Goal: Transaction & Acquisition: Purchase product/service

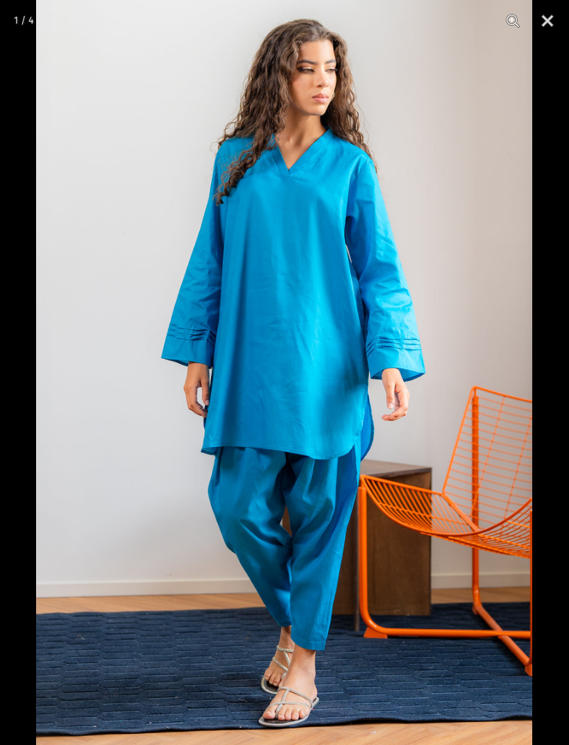
click at [161, 546] on img at bounding box center [284, 372] width 496 height 745
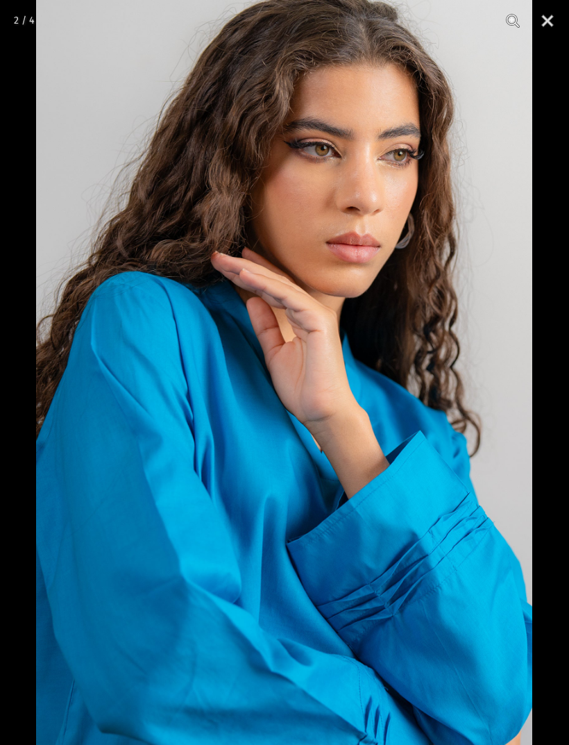
click at [149, 595] on img at bounding box center [284, 372] width 496 height 745
click at [543, 19] on button "Close" at bounding box center [547, 21] width 35 height 42
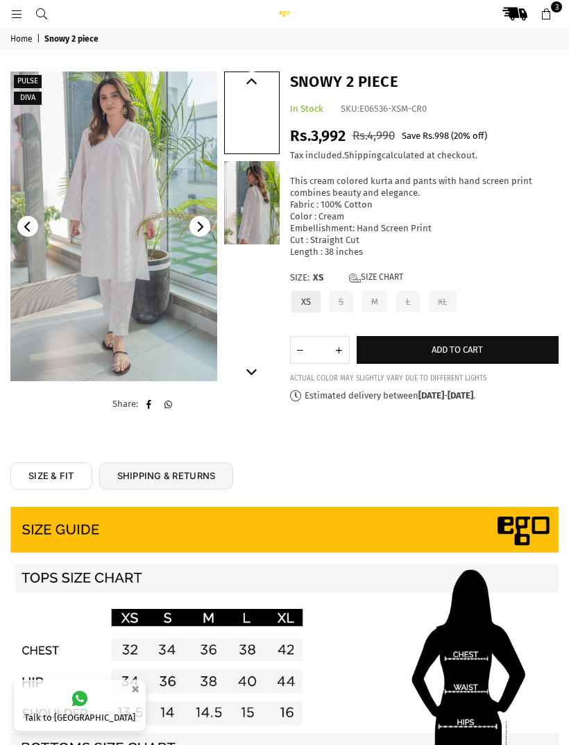
click at [106, 292] on img at bounding box center [113, 226] width 207 height 310
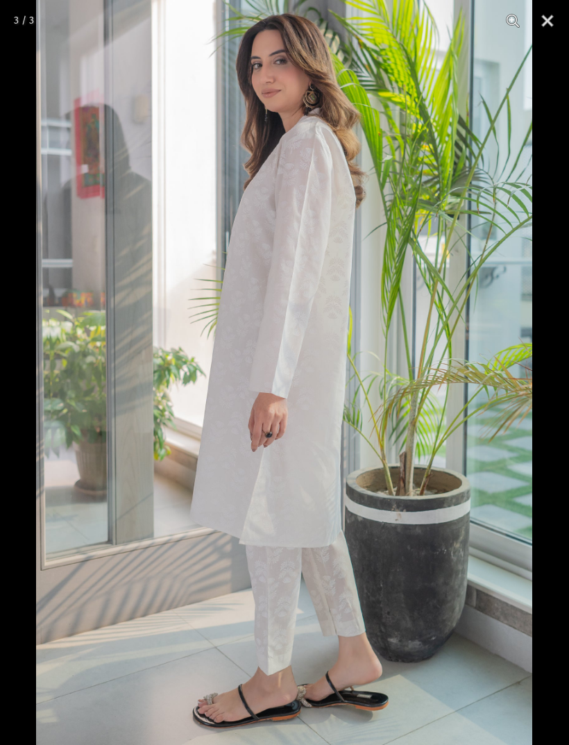
click at [549, 22] on button "Close" at bounding box center [547, 21] width 35 height 42
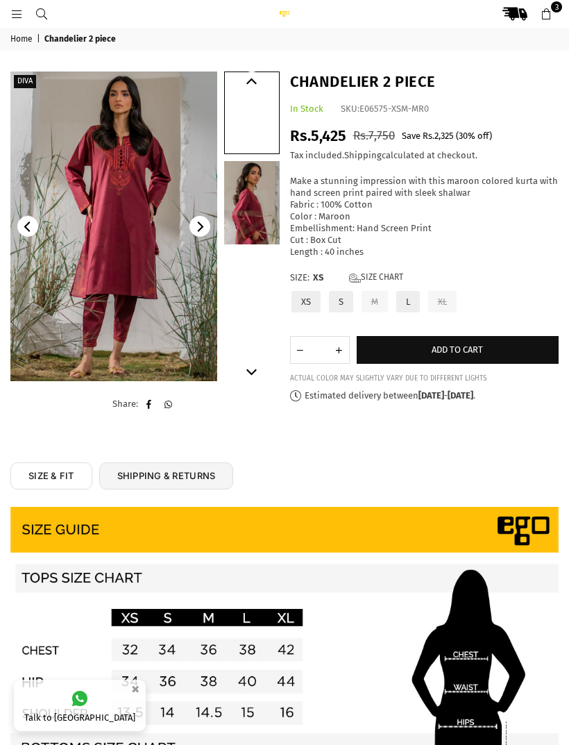
click at [128, 347] on img at bounding box center [113, 226] width 207 height 310
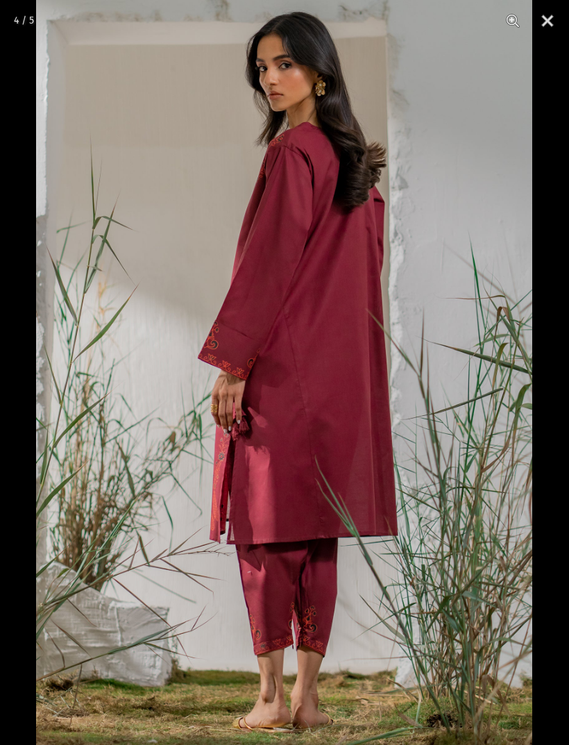
click at [544, 22] on button "Close" at bounding box center [547, 21] width 35 height 42
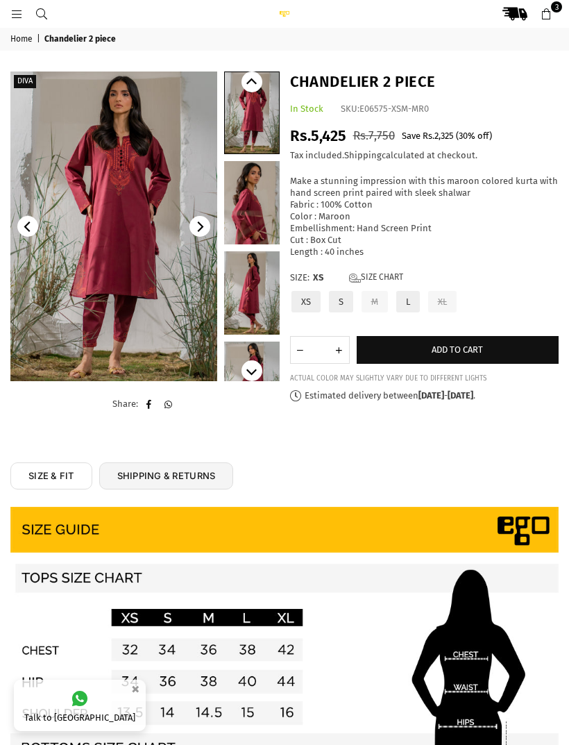
click at [124, 331] on img at bounding box center [426, 695] width 833 height 1249
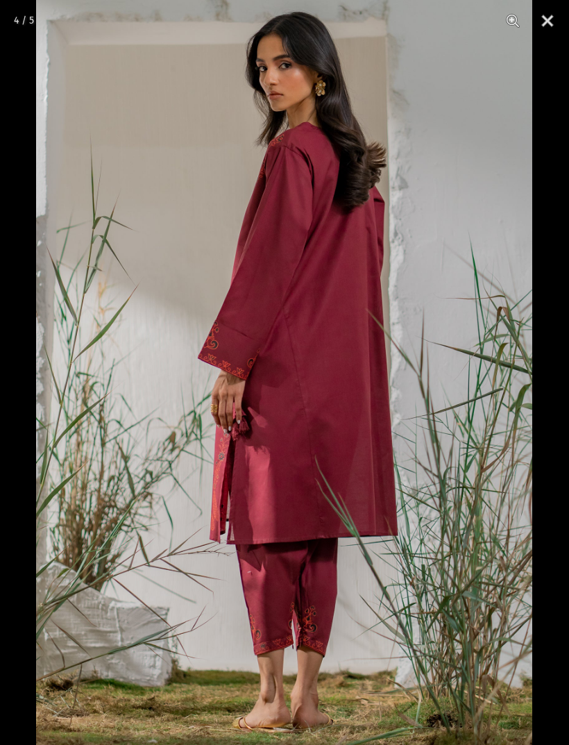
click at [552, 13] on button "Close" at bounding box center [547, 21] width 35 height 42
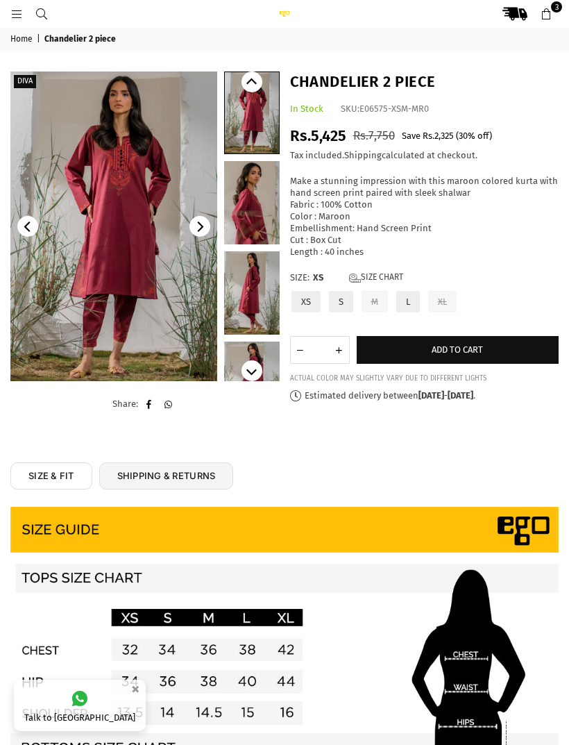
click at [476, 344] on span "Add to cart" at bounding box center [457, 349] width 51 height 10
click at [394, 260] on div "Chandelier 2 piece In Stock SKU: E06575-XSM-MR0 Regular price Rs.5,425 Rs.7,750…" at bounding box center [425, 236] width 280 height 330
click at [381, 272] on link "Size Chart" at bounding box center [376, 278] width 54 height 12
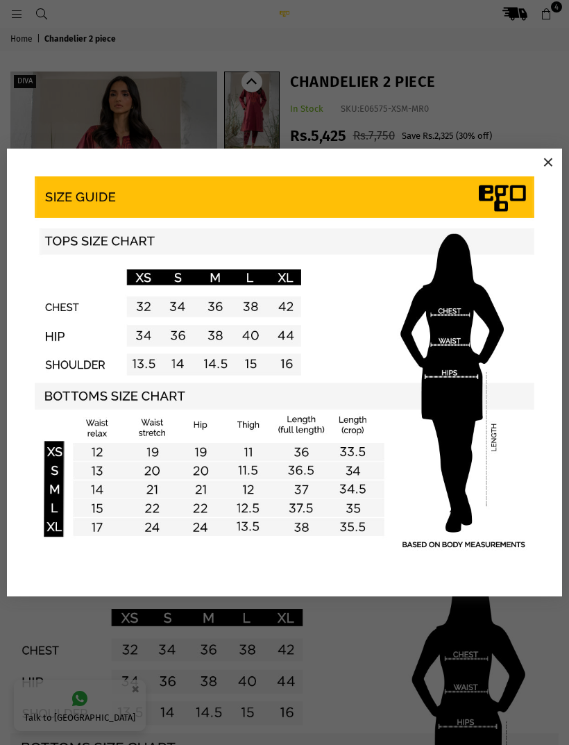
click at [550, 163] on button "×" at bounding box center [548, 162] width 21 height 21
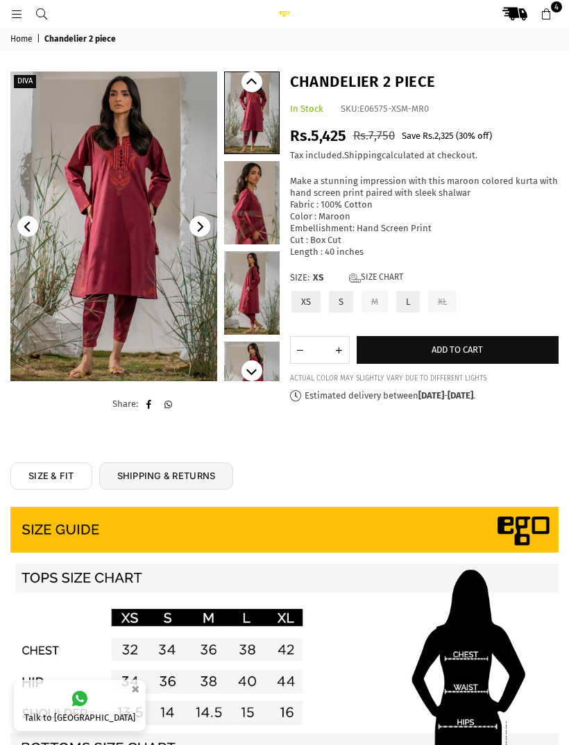
click at [391, 272] on link "Size Chart" at bounding box center [376, 278] width 54 height 12
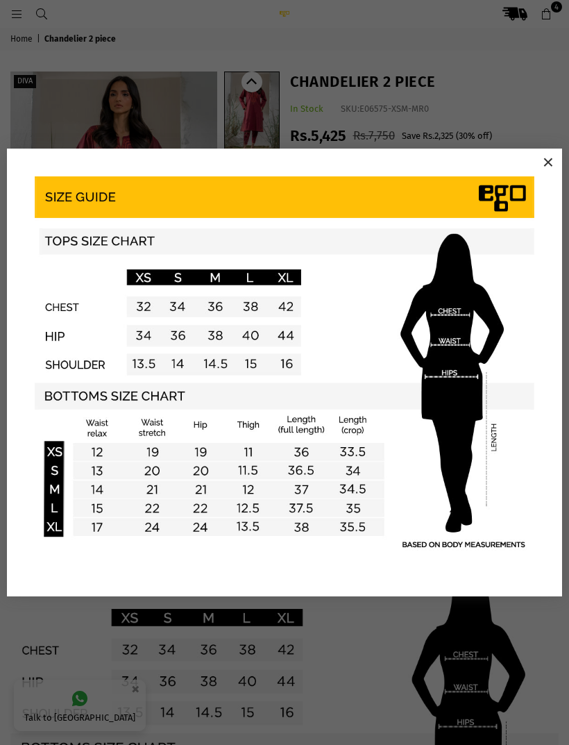
click at [550, 158] on button "×" at bounding box center [548, 162] width 21 height 21
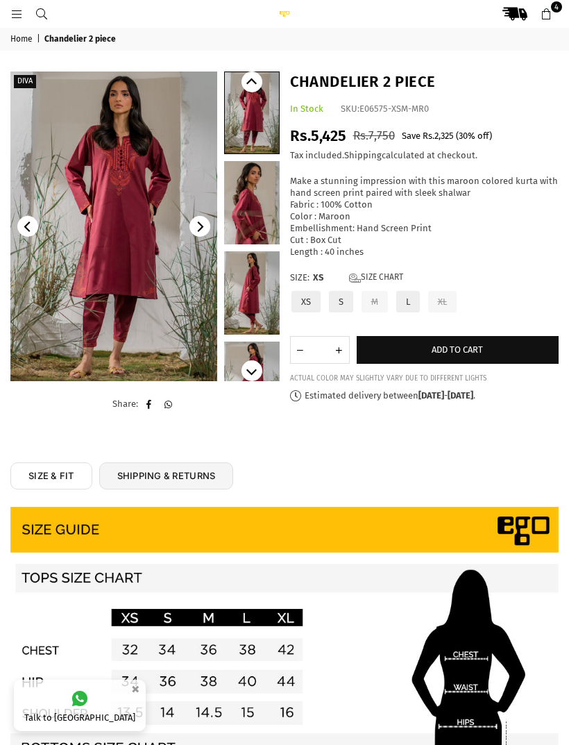
click at [550, 4] on link "4" at bounding box center [546, 13] width 25 height 25
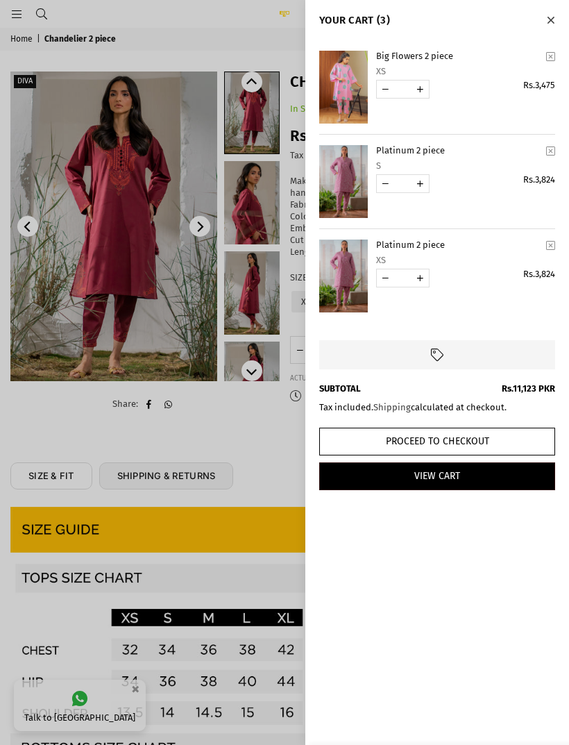
click at [550, 242] on icon "YOUR CART" at bounding box center [550, 245] width 9 height 10
click at [553, 56] on icon "YOUR CART" at bounding box center [550, 56] width 9 height 10
click at [448, 471] on link "View Cart" at bounding box center [437, 476] width 236 height 28
click at [552, 249] on icon "YOUR CART" at bounding box center [550, 245] width 9 height 10
click at [547, 11] on button "Close" at bounding box center [551, 19] width 16 height 18
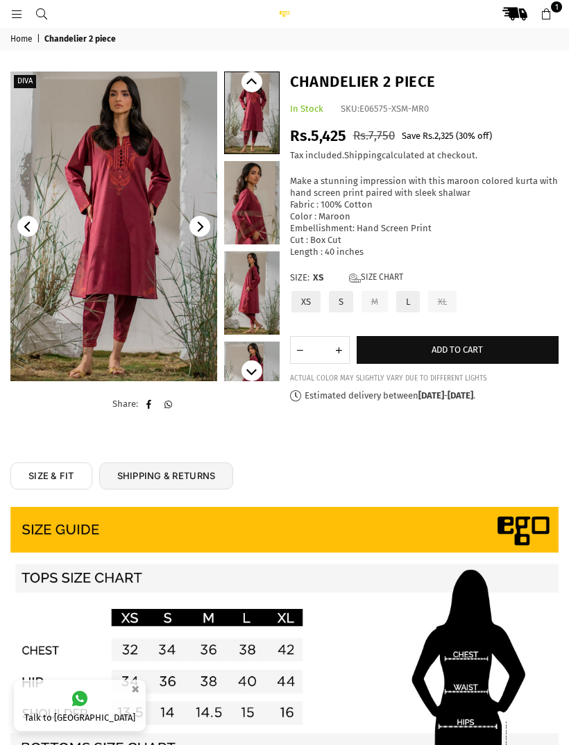
click at [155, 324] on img at bounding box center [426, 695] width 833 height 1249
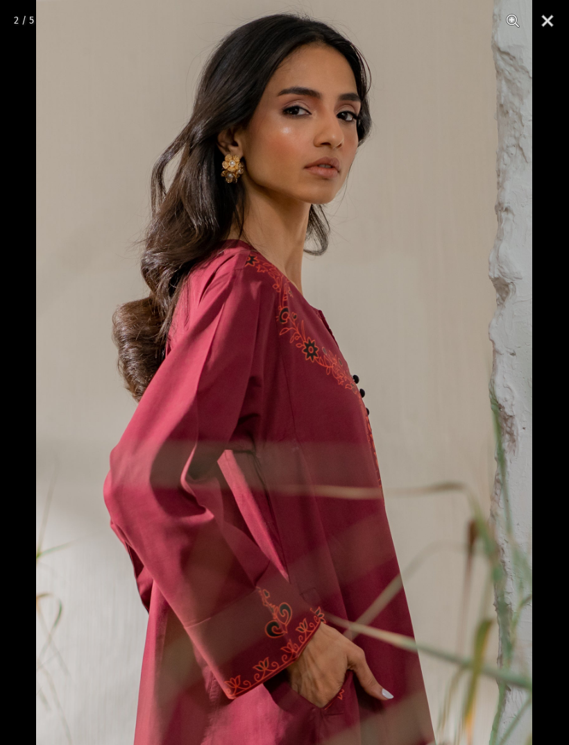
click at [547, 19] on button "Close" at bounding box center [547, 21] width 35 height 42
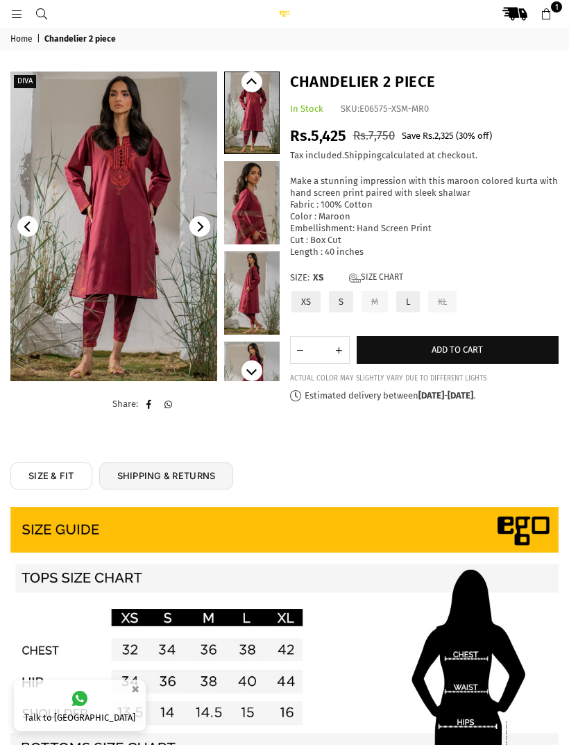
click at [492, 336] on button "Add to cart" at bounding box center [458, 350] width 203 height 28
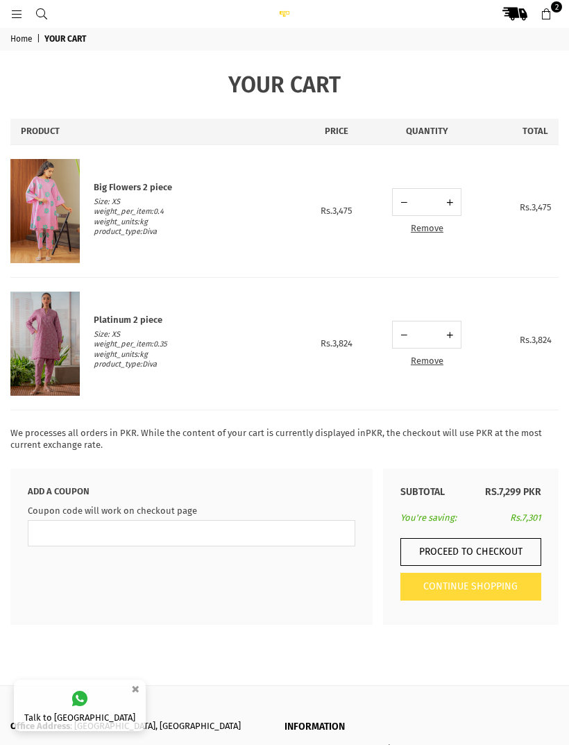
click at [435, 225] on link "Remove" at bounding box center [427, 228] width 33 height 10
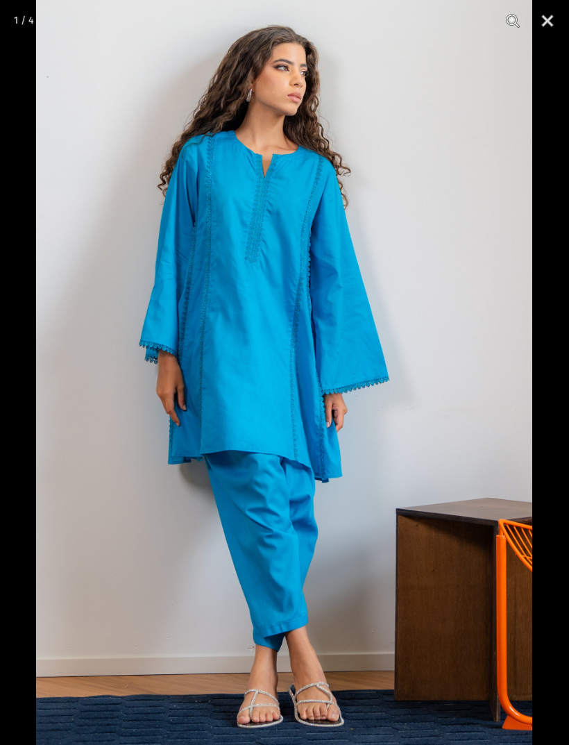
click at [547, 8] on button "Close" at bounding box center [547, 21] width 35 height 42
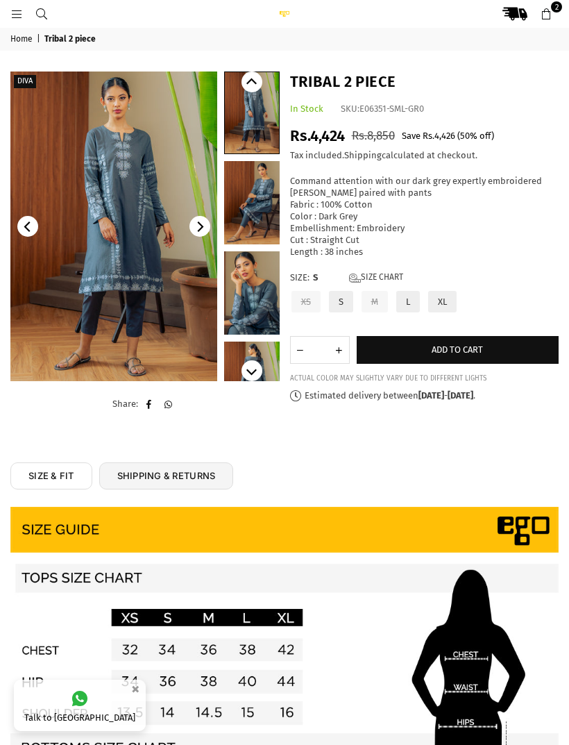
click at [122, 317] on img at bounding box center [113, 226] width 207 height 310
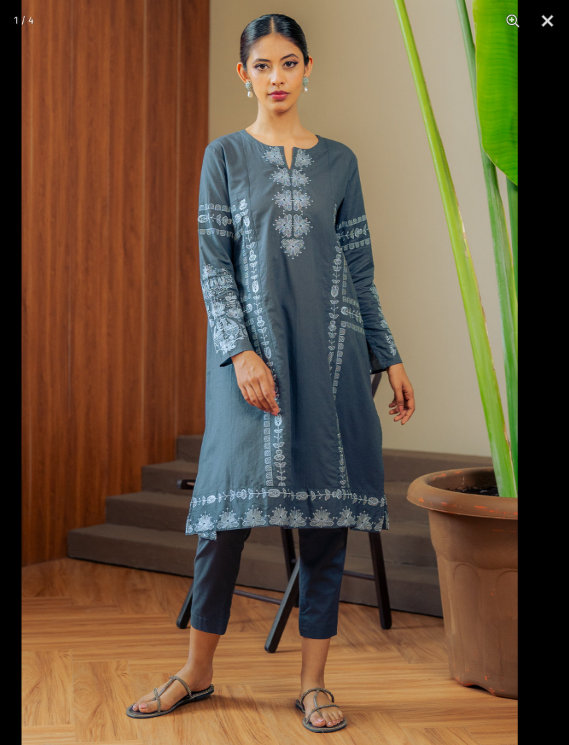
click at [187, 402] on img at bounding box center [270, 372] width 496 height 745
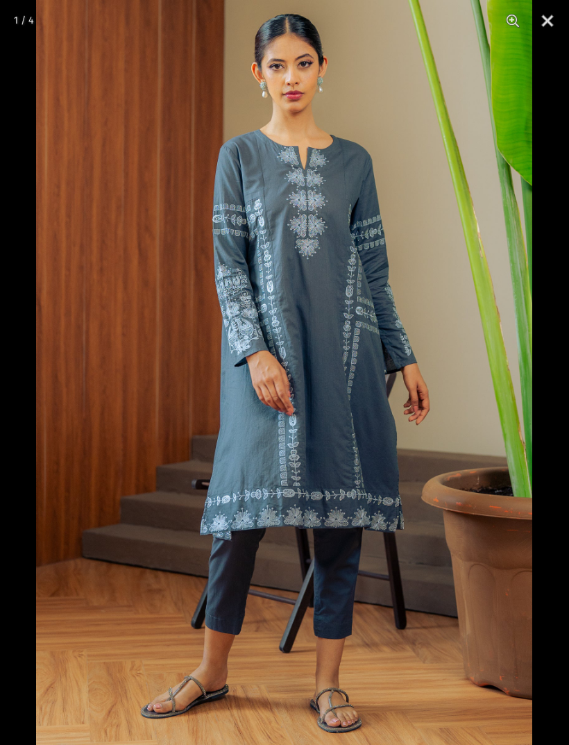
click at [550, 12] on button "Close" at bounding box center [547, 21] width 35 height 42
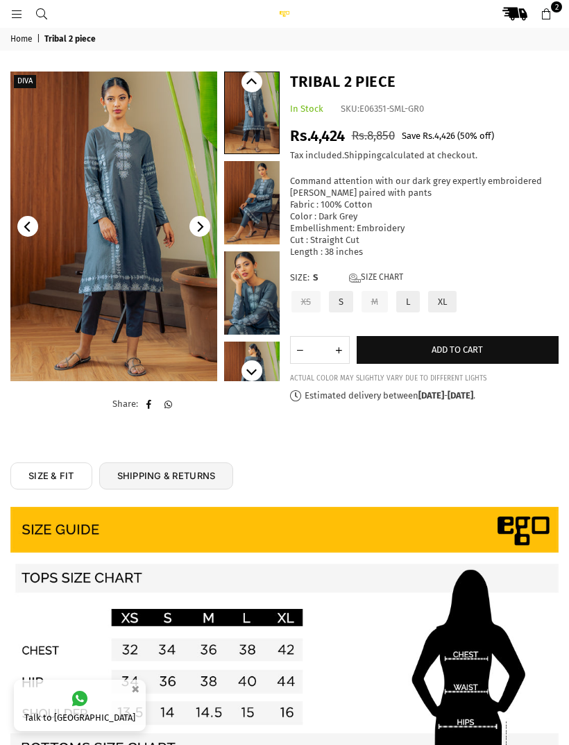
click at [466, 344] on span "Add to cart" at bounding box center [457, 349] width 51 height 10
click at [155, 339] on img at bounding box center [426, 695] width 833 height 1249
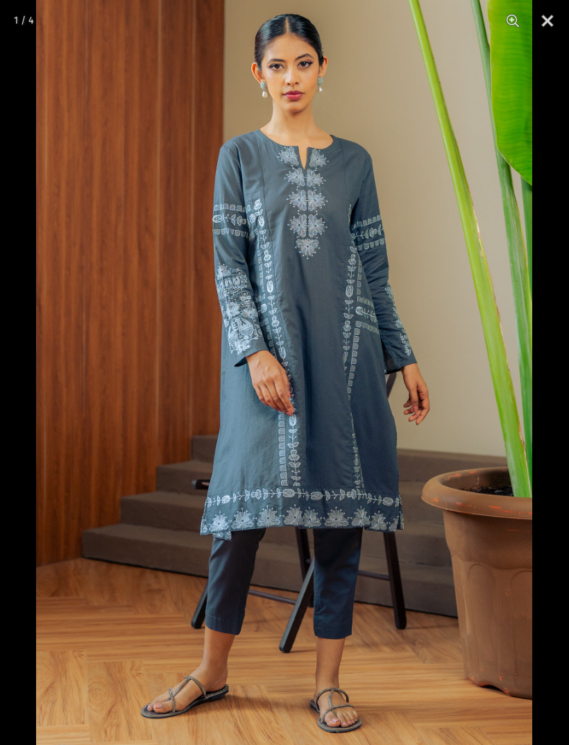
click at [547, 18] on button "Close" at bounding box center [547, 21] width 35 height 42
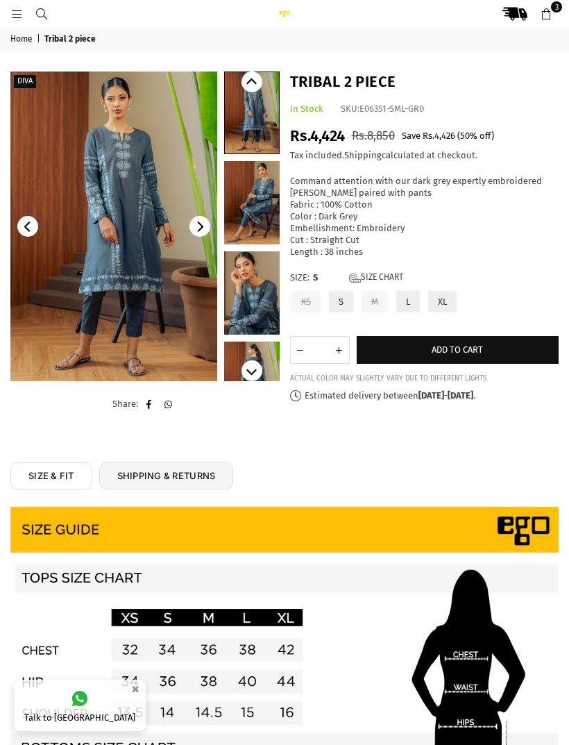
click at [552, 10] on span "3" at bounding box center [556, 6] width 11 height 11
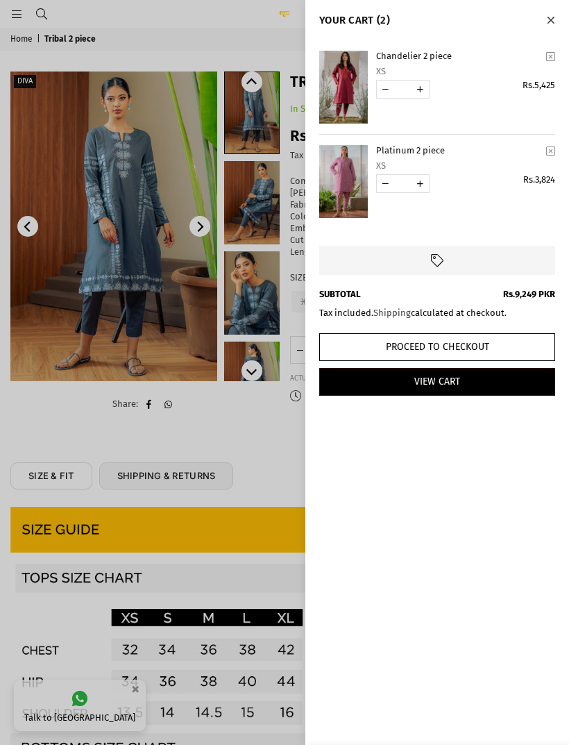
click at [453, 382] on link "View Cart" at bounding box center [437, 382] width 236 height 28
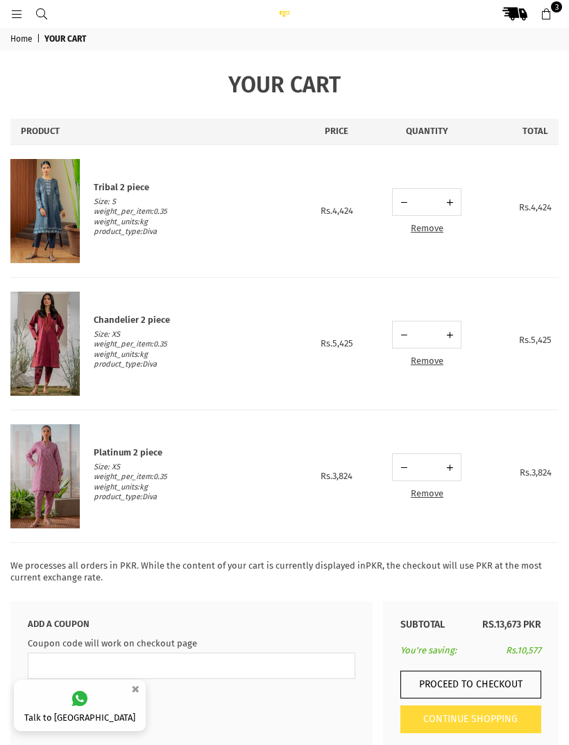
click at [434, 489] on link "Remove" at bounding box center [427, 493] width 33 height 10
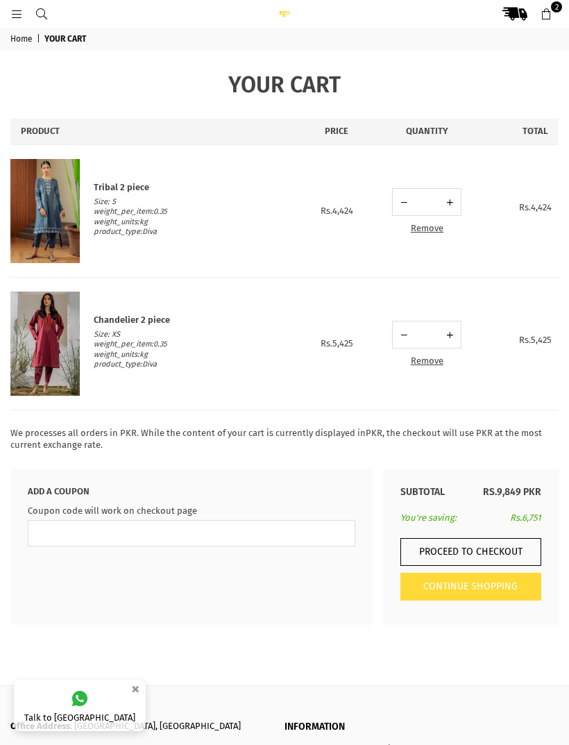
click at [60, 200] on img at bounding box center [44, 211] width 69 height 104
click at [43, 354] on img at bounding box center [44, 344] width 69 height 104
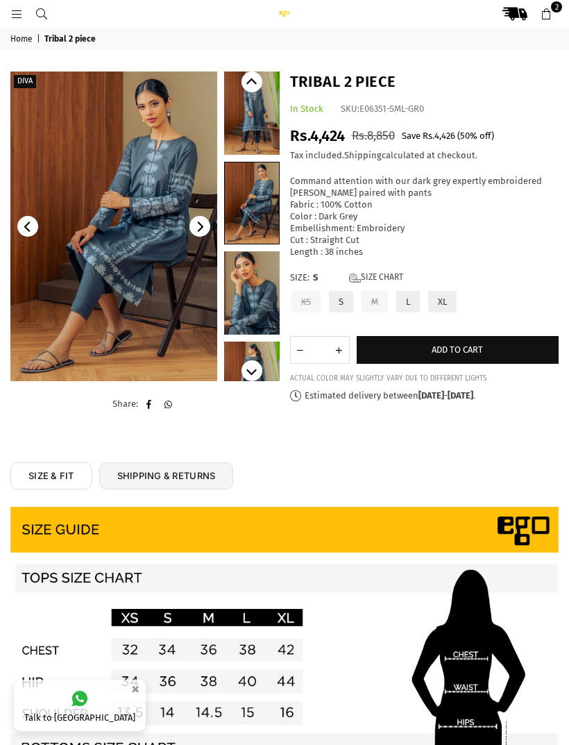
click at [217, 323] on img at bounding box center [320, 226] width 207 height 310
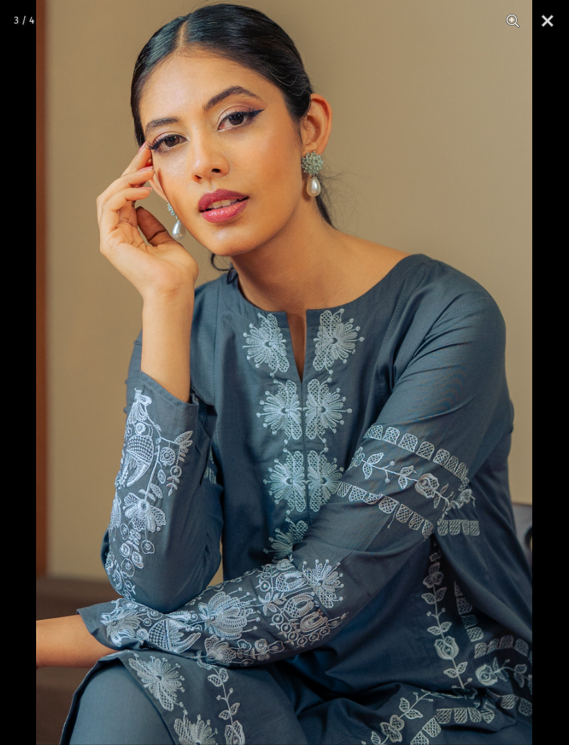
scroll to position [23, 0]
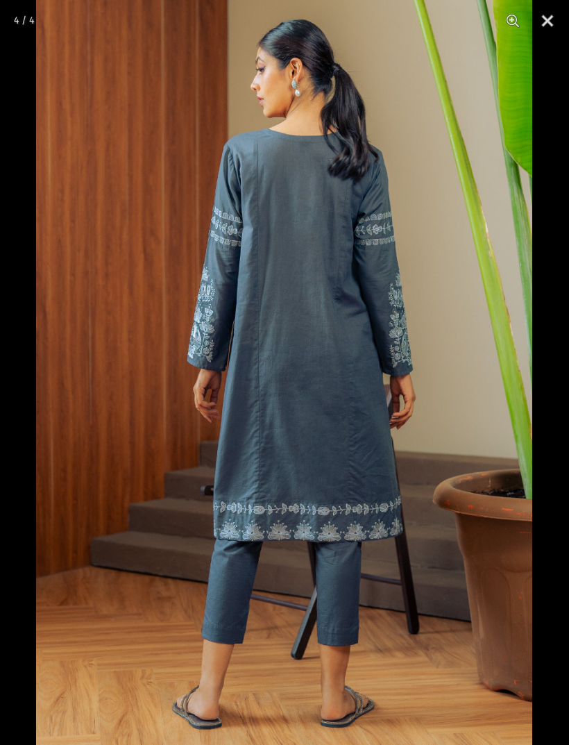
click at [543, 17] on button "Close" at bounding box center [547, 21] width 35 height 42
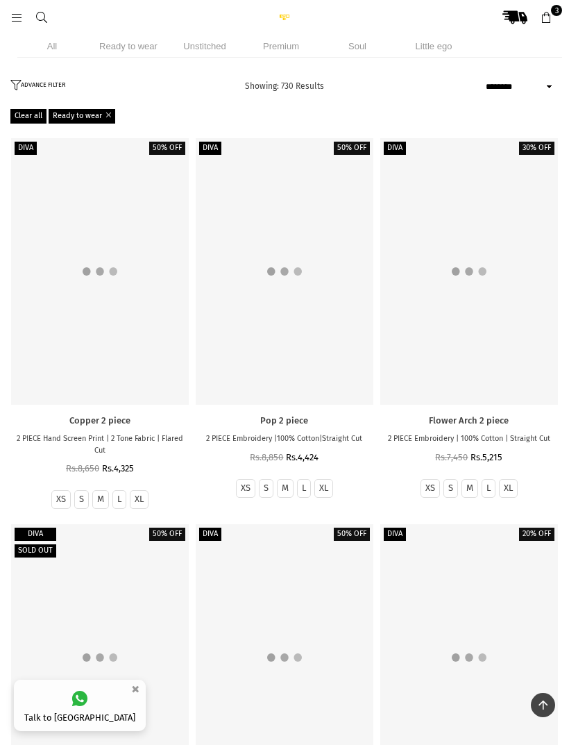
select select "******"
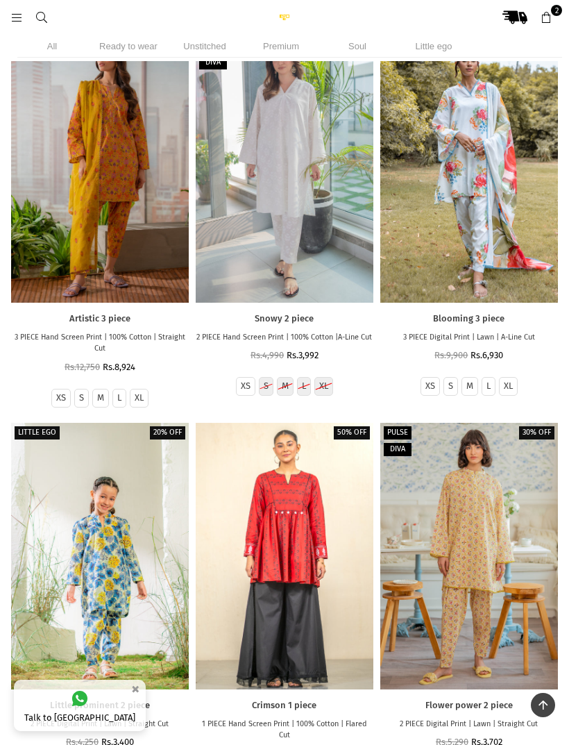
scroll to position [10863, 0]
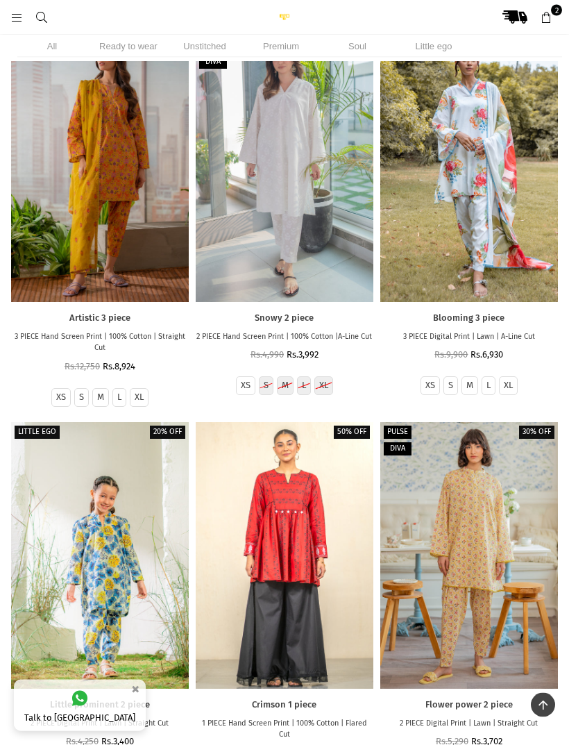
click at [287, 303] on div at bounding box center [285, 169] width 178 height 267
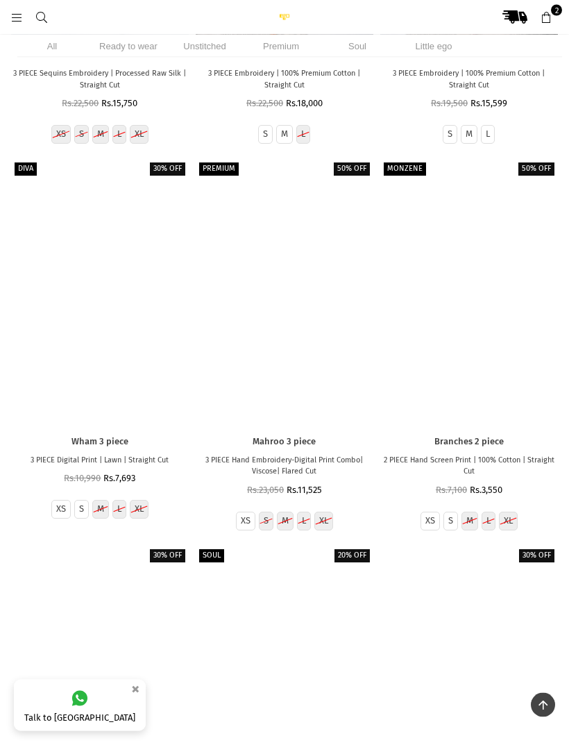
scroll to position [32236, 0]
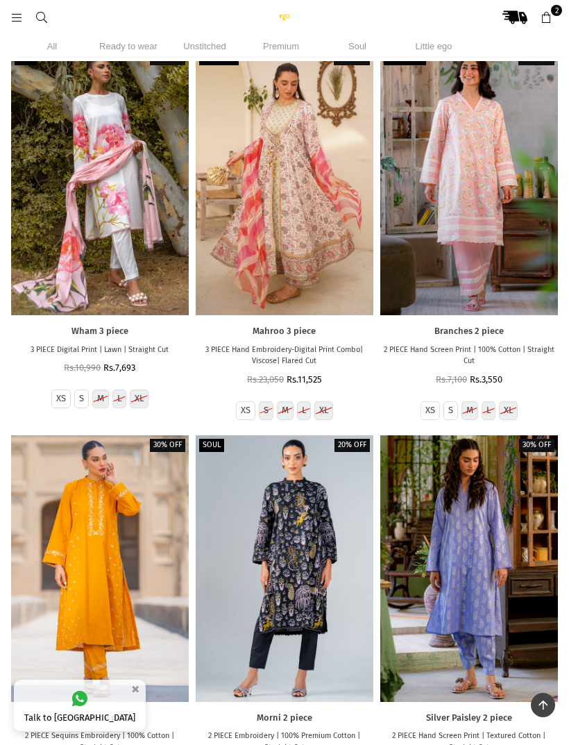
click at [551, 6] on link "2" at bounding box center [546, 17] width 25 height 25
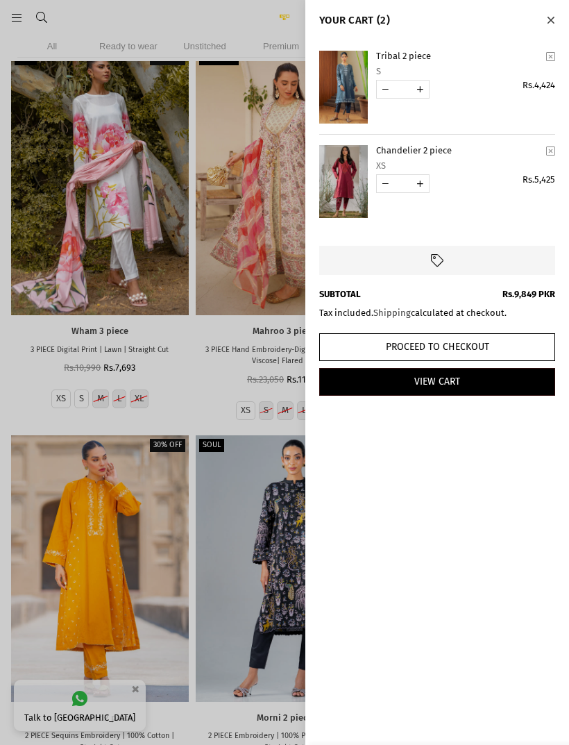
click at [447, 383] on link "View Cart" at bounding box center [437, 382] width 236 height 28
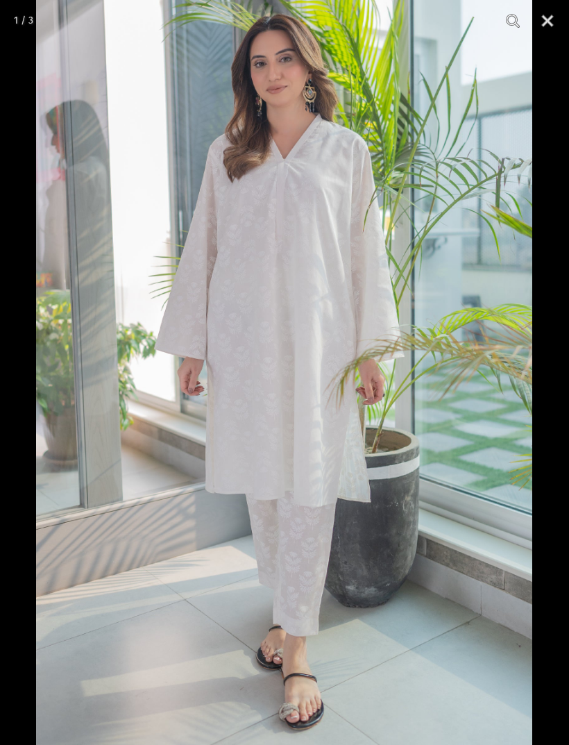
click at [547, 10] on button "Close" at bounding box center [547, 21] width 35 height 42
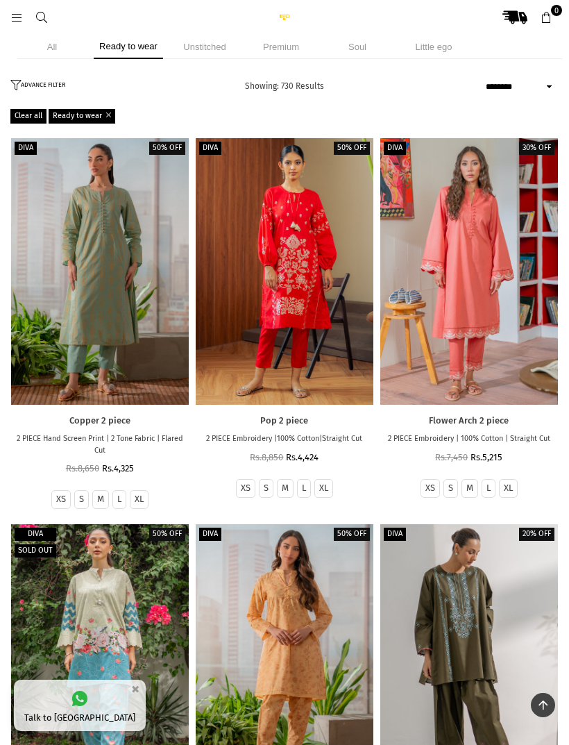
select select "******"
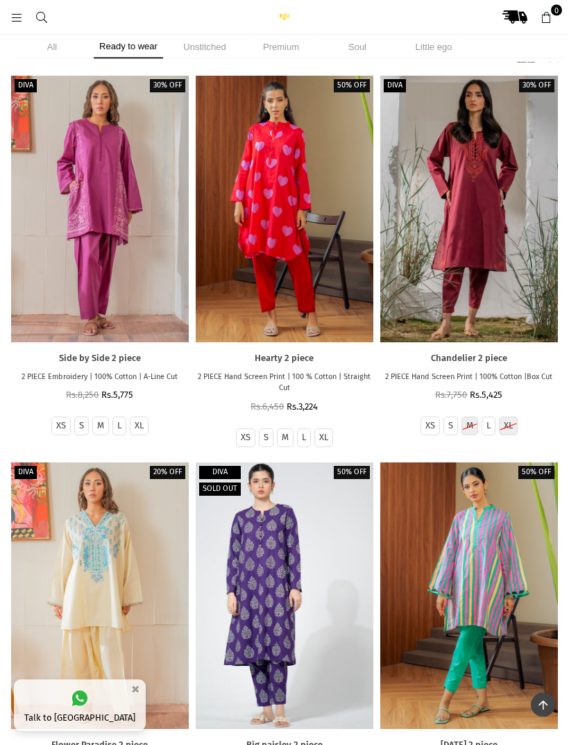
scroll to position [12357, 0]
click at [449, 432] on label "S" at bounding box center [450, 426] width 5 height 12
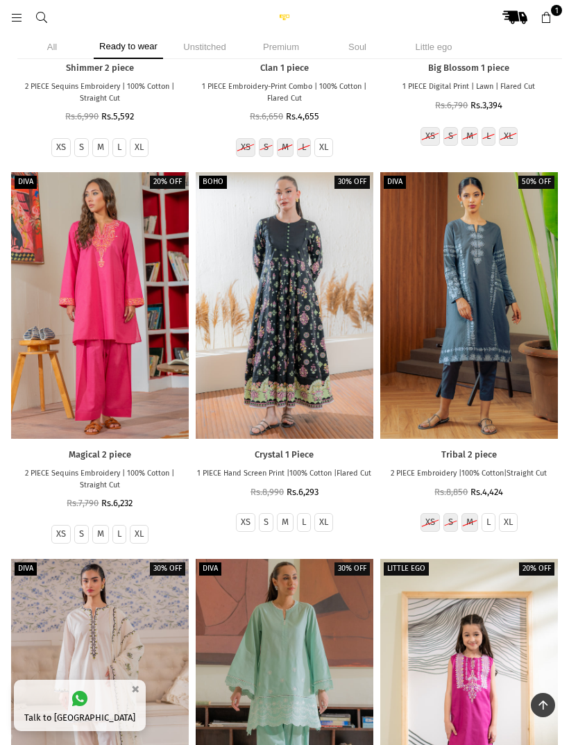
scroll to position [23316, 0]
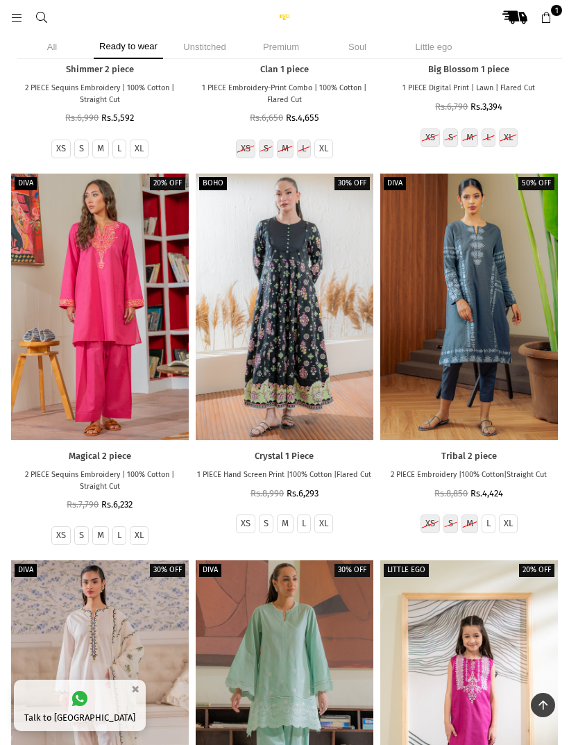
click at [492, 440] on div at bounding box center [469, 307] width 178 height 267
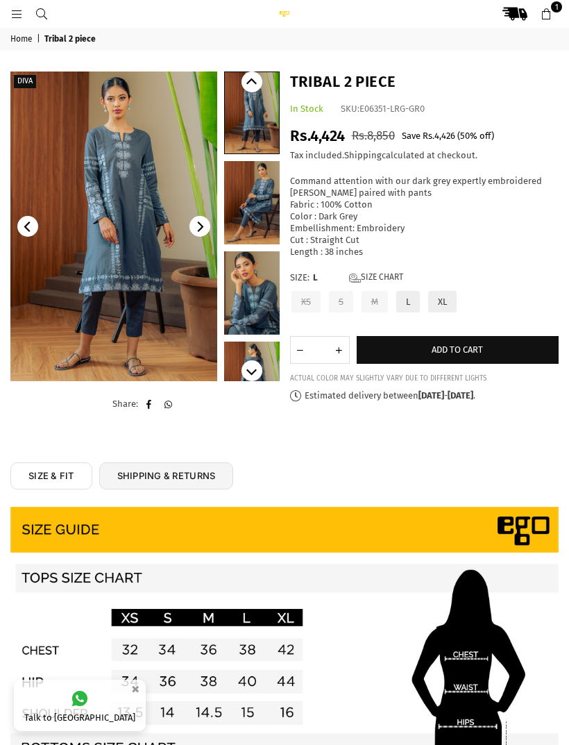
click at [155, 330] on img at bounding box center [426, 695] width 833 height 1249
click at [548, 3] on link "1" at bounding box center [546, 13] width 25 height 25
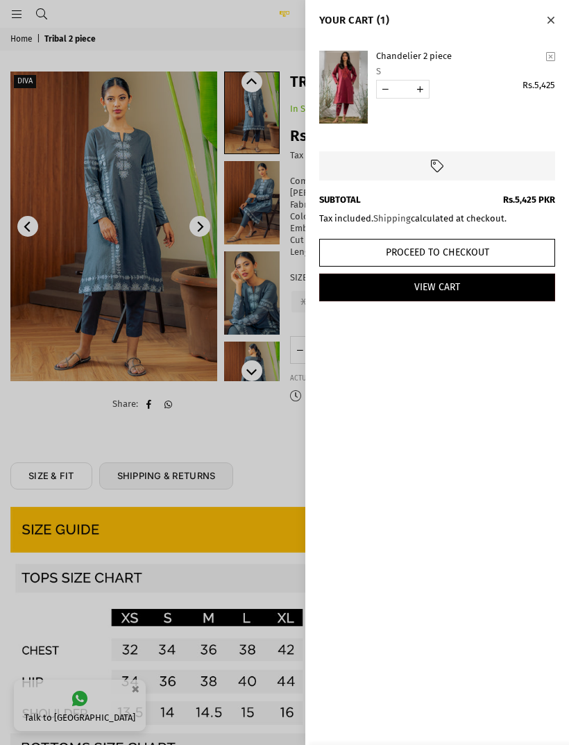
click at [474, 248] on button "Proceed to Checkout" at bounding box center [437, 253] width 236 height 28
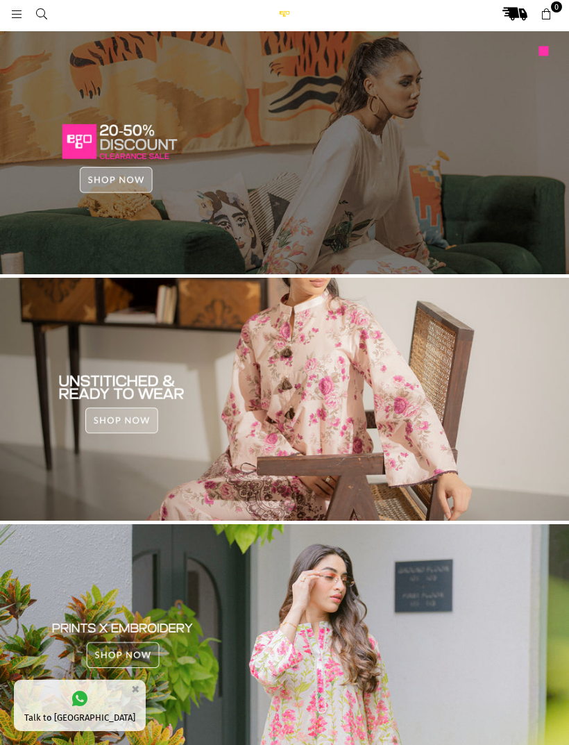
click at [387, 185] on img at bounding box center [284, 152] width 569 height 243
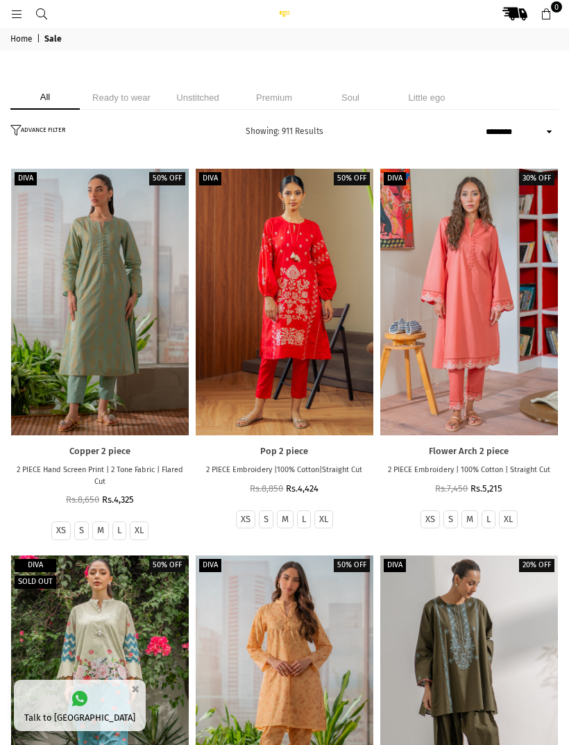
select select "******"
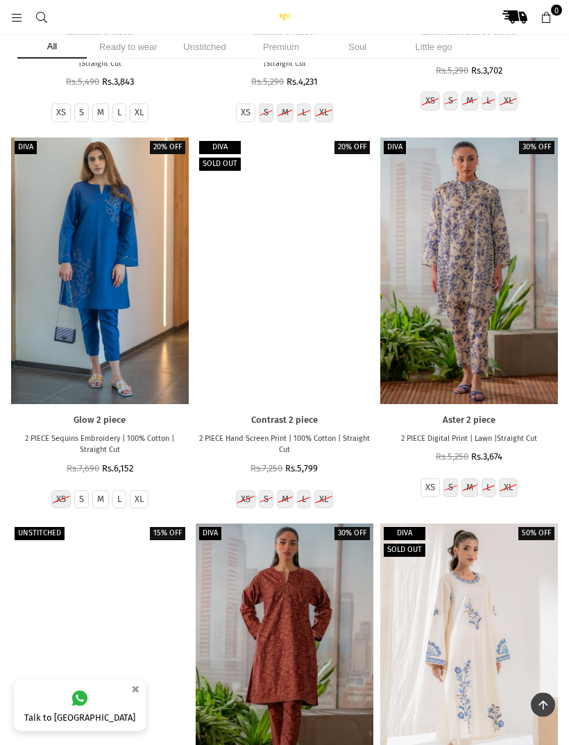
scroll to position [9591, 0]
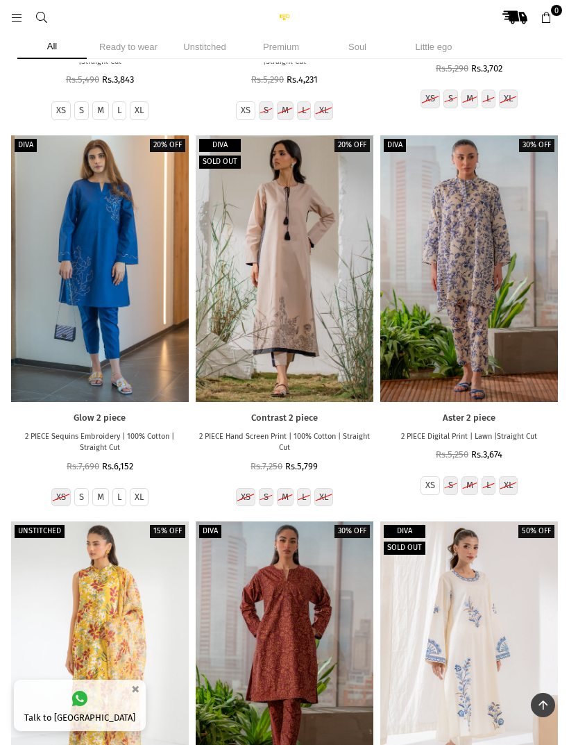
click at [96, 402] on div at bounding box center [100, 268] width 178 height 267
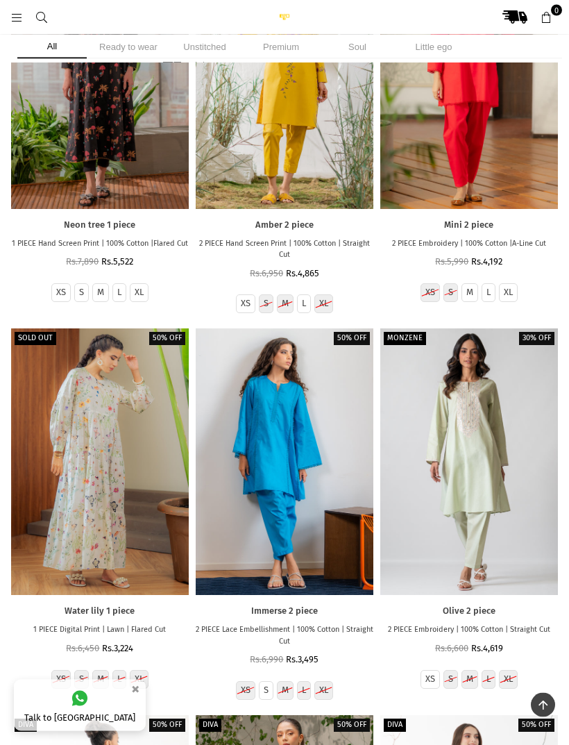
scroll to position [23112, 0]
click at [477, 209] on div at bounding box center [469, 75] width 178 height 267
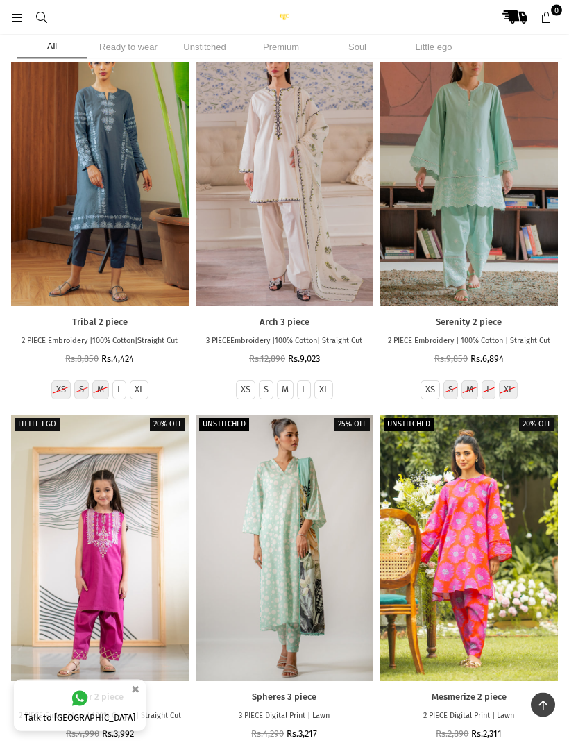
scroll to position [26083, 0]
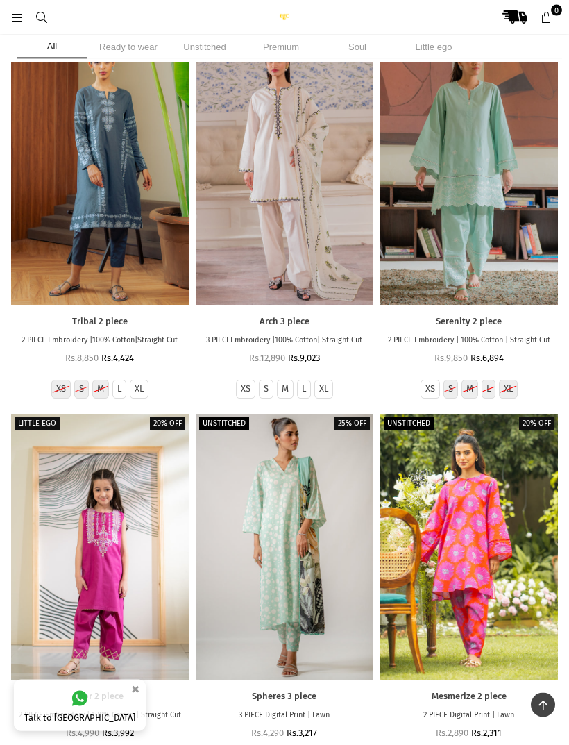
click at [101, 306] on div at bounding box center [100, 173] width 178 height 267
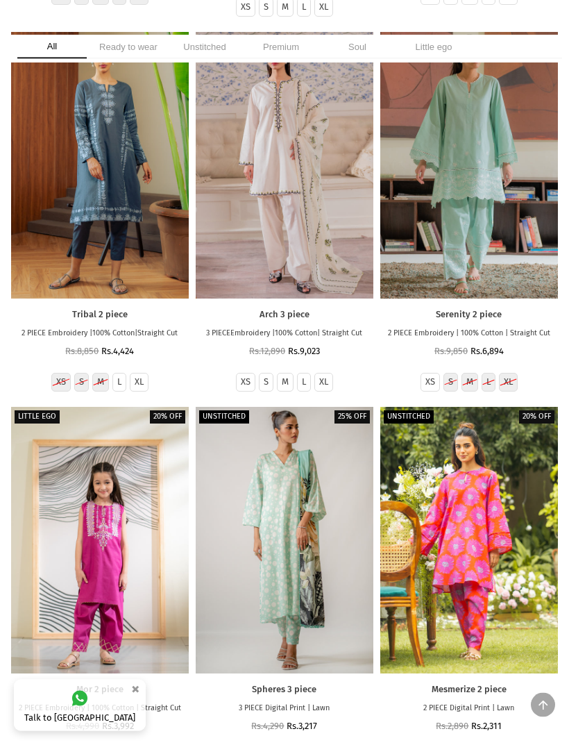
scroll to position [26128, 0]
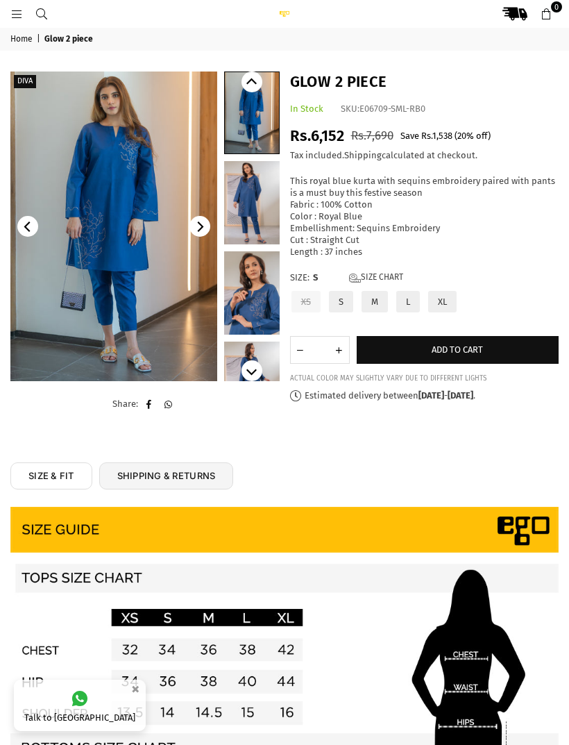
click at [162, 251] on img at bounding box center [113, 226] width 207 height 310
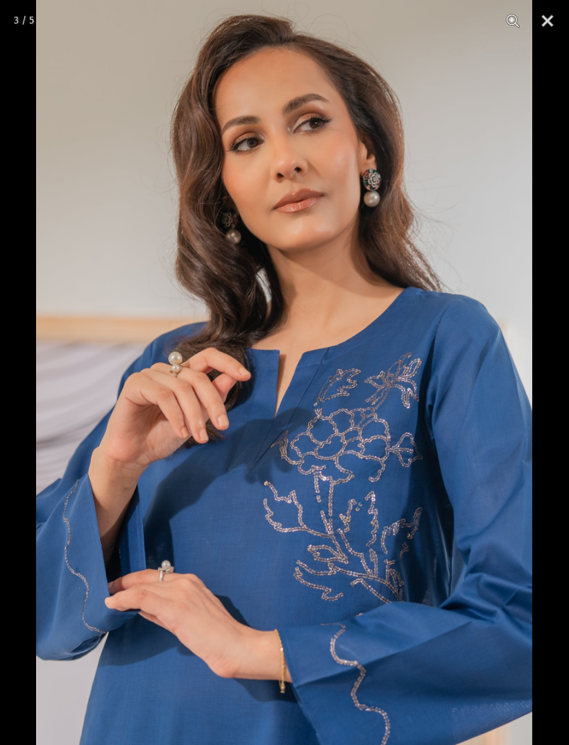
click at [551, 15] on button "Close" at bounding box center [547, 21] width 35 height 42
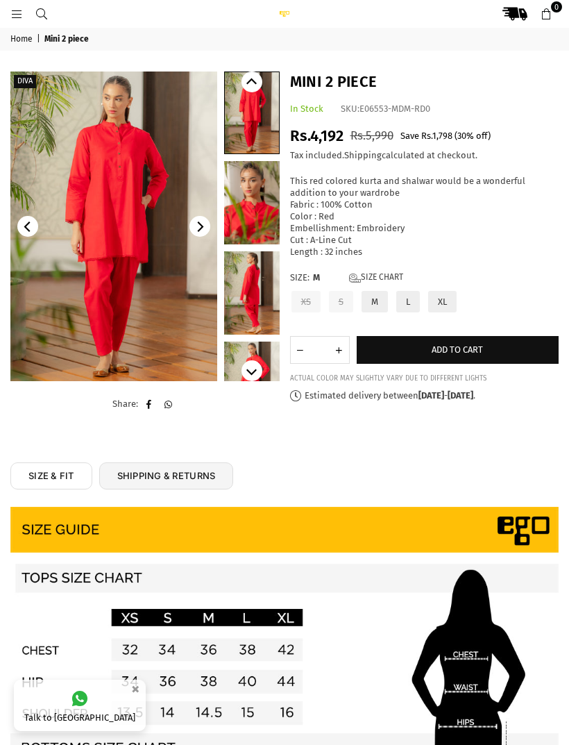
click at [146, 323] on img at bounding box center [113, 226] width 207 height 310
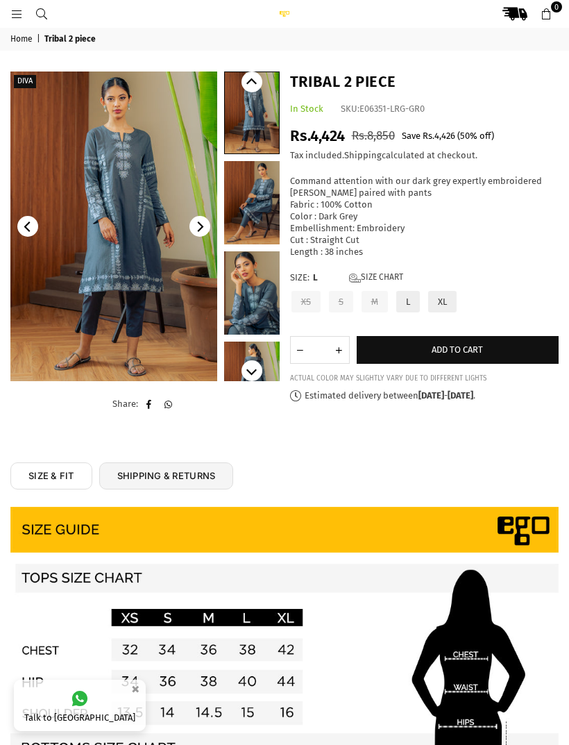
click at [142, 316] on img at bounding box center [426, 695] width 833 height 1249
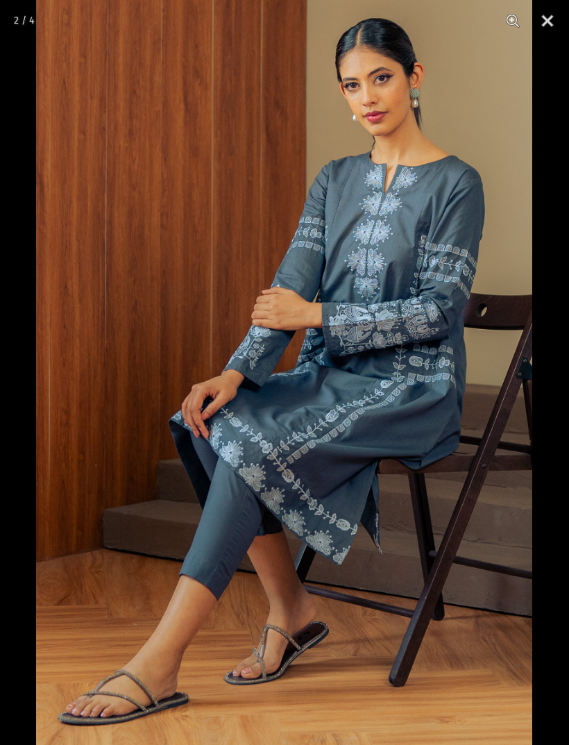
click at [543, 8] on button "Close" at bounding box center [547, 21] width 35 height 42
